Goal: Task Accomplishment & Management: Manage account settings

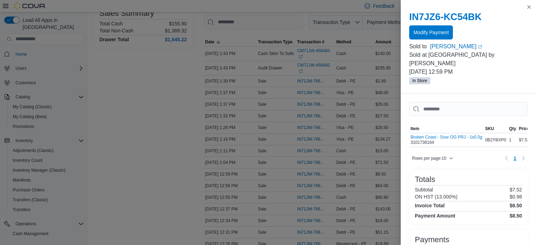
scroll to position [61, 0]
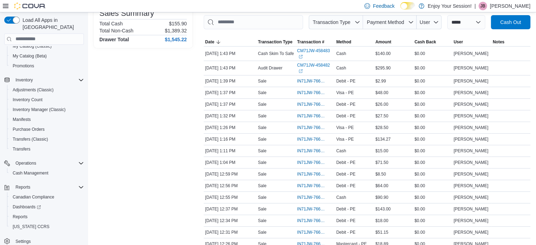
click at [507, 10] on p "Jenna Bradshaw" at bounding box center [510, 6] width 41 height 8
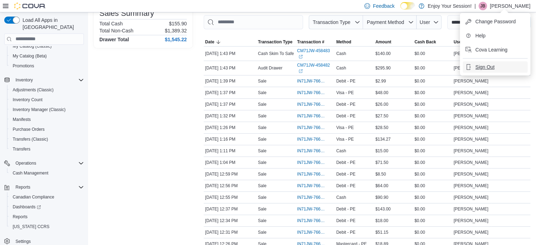
click at [476, 66] on span "Sign Out" at bounding box center [484, 66] width 19 height 7
